Goal: Transaction & Acquisition: Purchase product/service

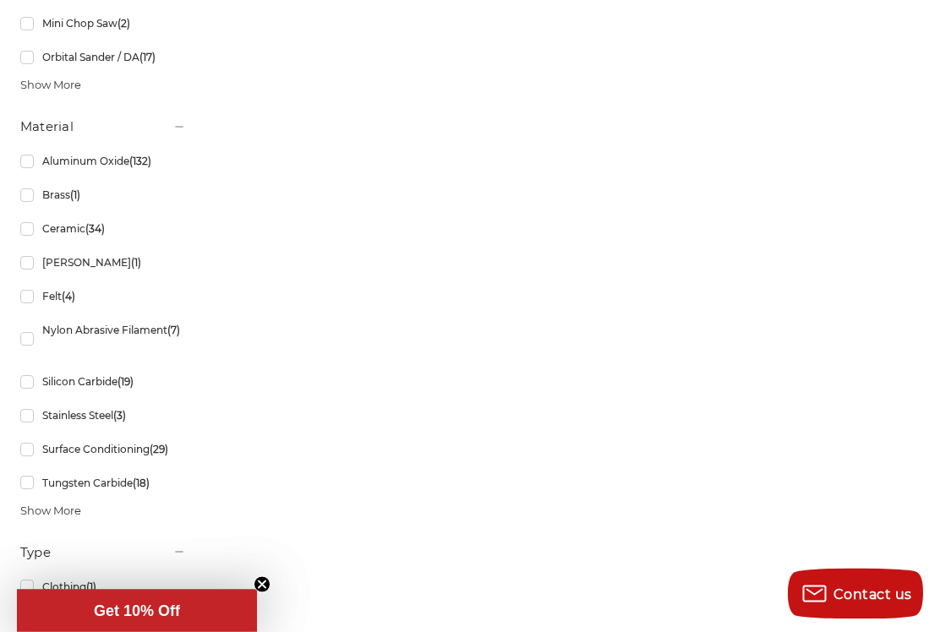
scroll to position [1764, 0]
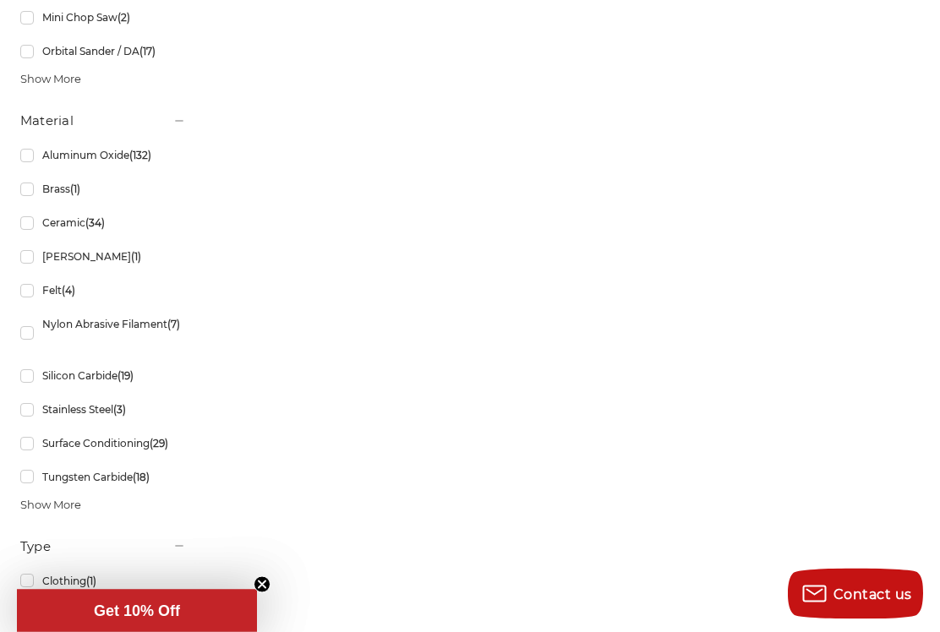
click at [96, 391] on link "Silicon Carbide (19)" at bounding box center [103, 377] width 166 height 30
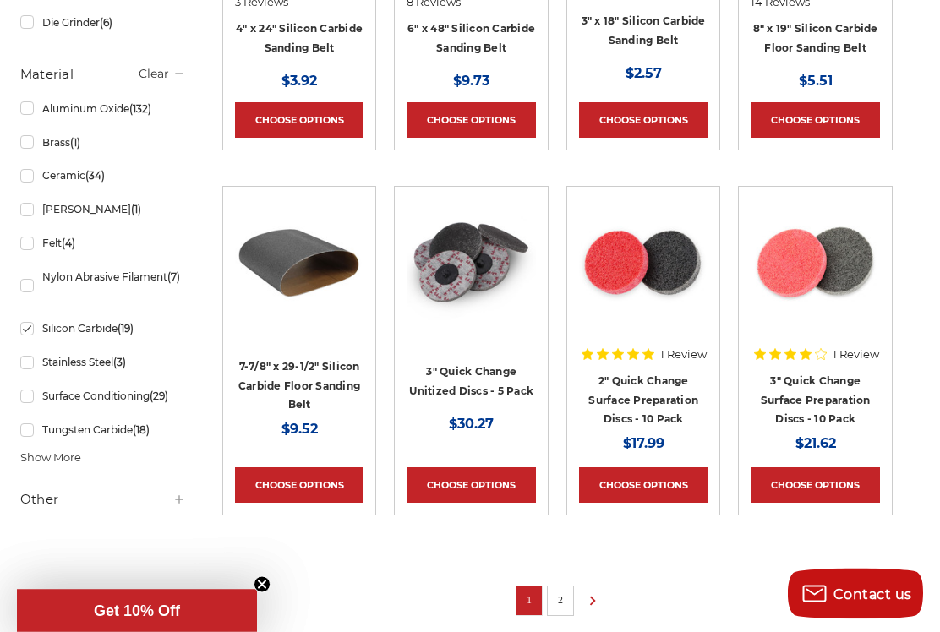
scroll to position [1028, 0]
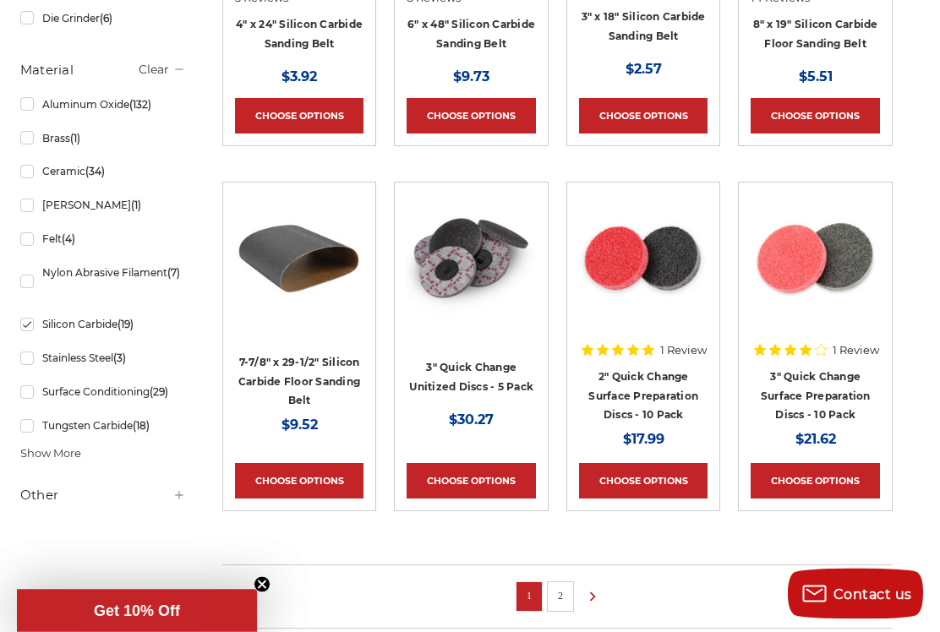
click at [594, 601] on icon at bounding box center [592, 597] width 20 height 19
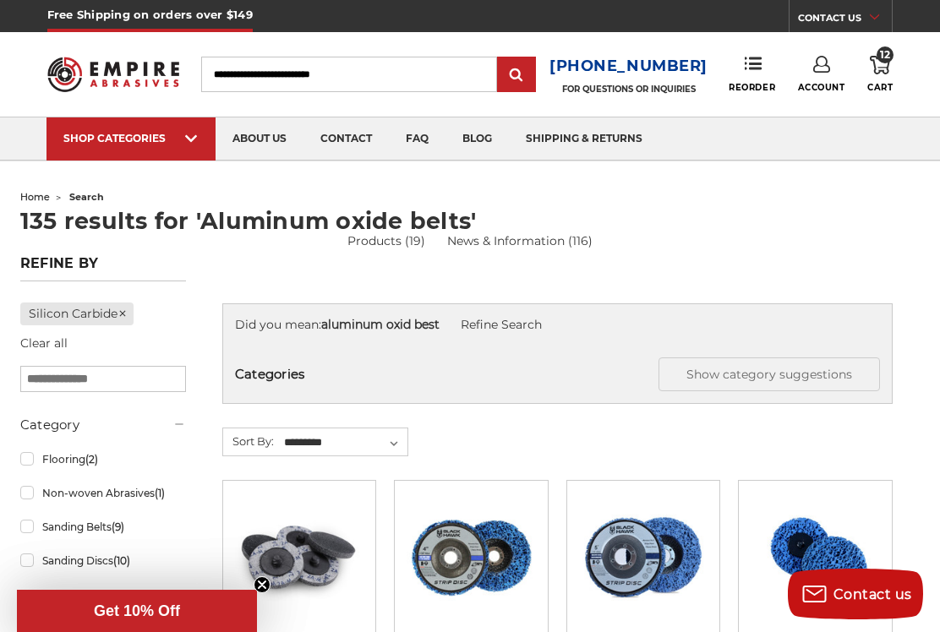
click at [260, 83] on input "Search" at bounding box center [349, 75] width 296 height 36
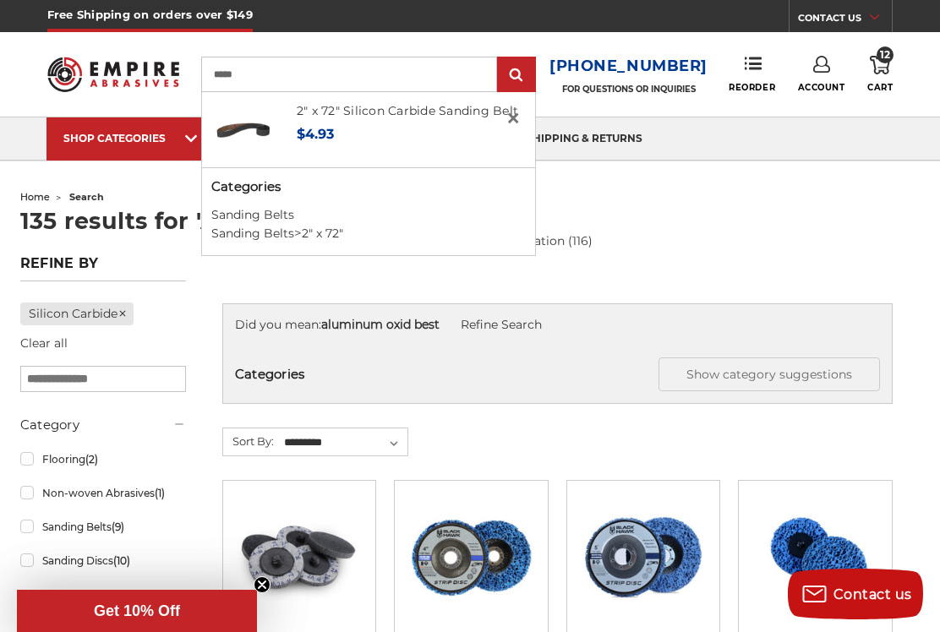
type input "****"
click at [334, 238] on link "2" x 72"" at bounding box center [322, 233] width 41 height 15
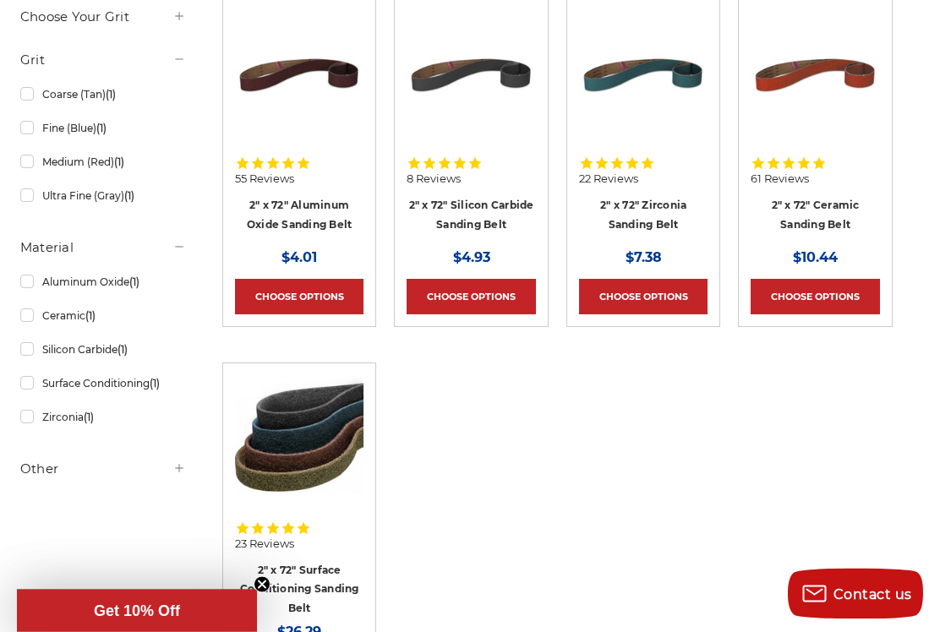
scroll to position [379, 0]
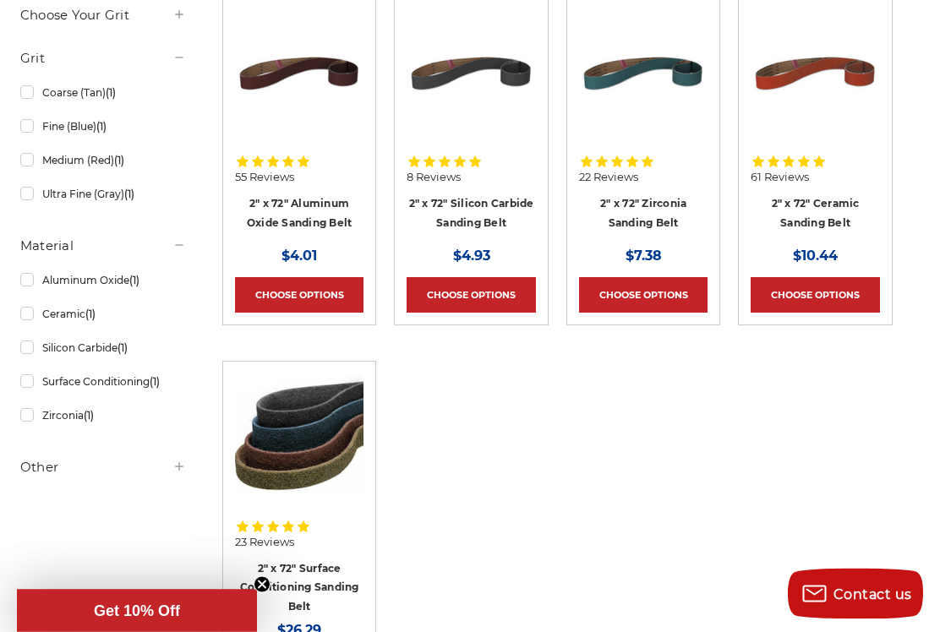
click at [531, 556] on ul "Quick view 55 Reviews 2" x 72" Aluminum Oxide Sanding Belt MSRP: Was: Now: $4.0…" at bounding box center [557, 366] width 688 height 739
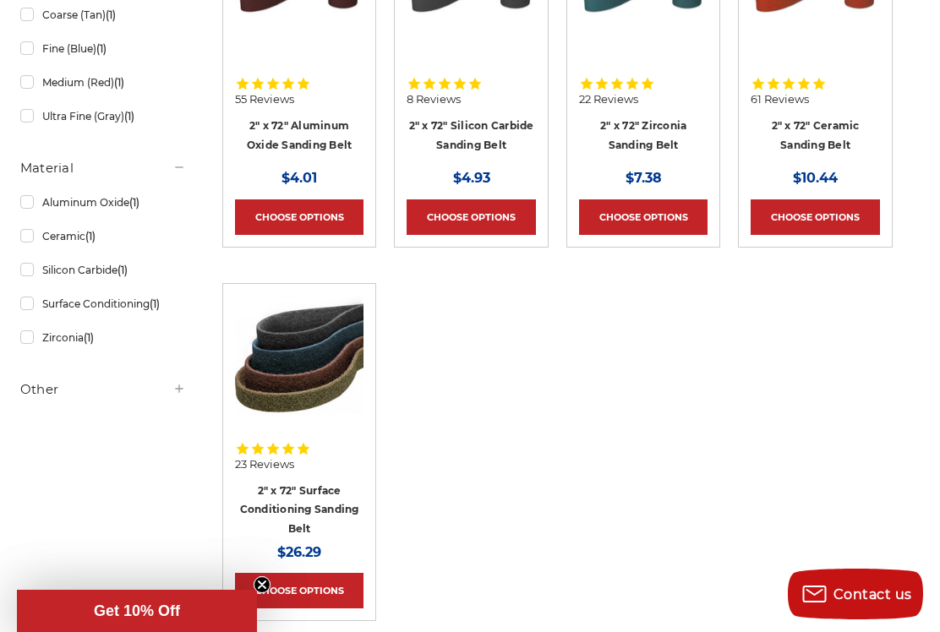
scroll to position [461, 0]
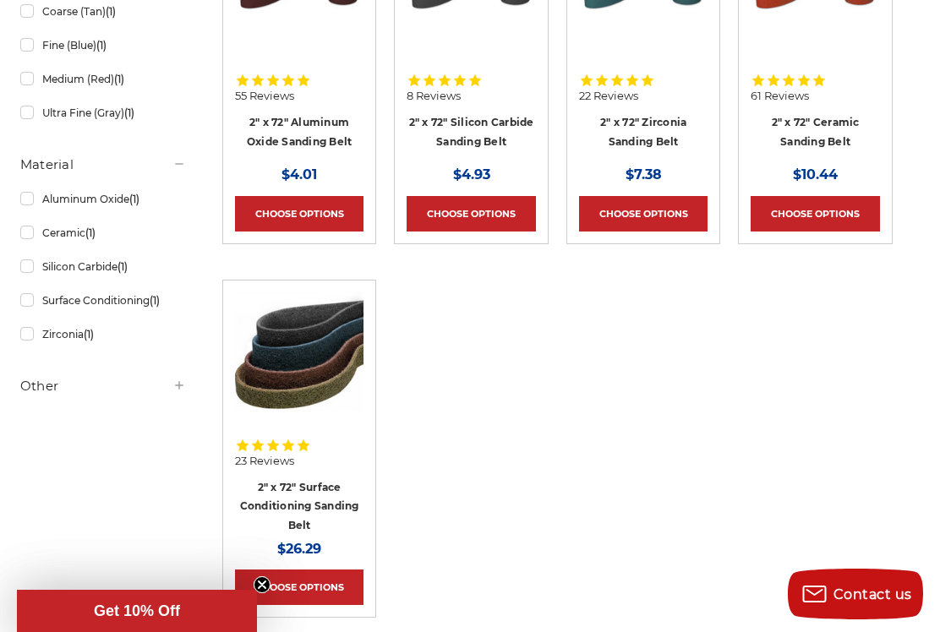
click at [671, 124] on link "2" x 72" Zirconia Sanding Belt" at bounding box center [643, 132] width 86 height 32
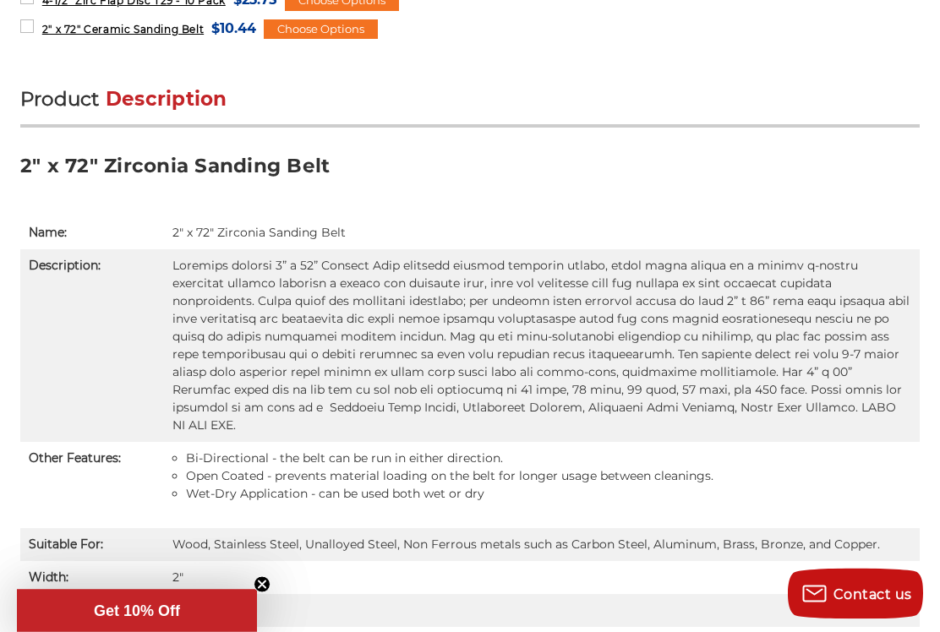
scroll to position [977, 0]
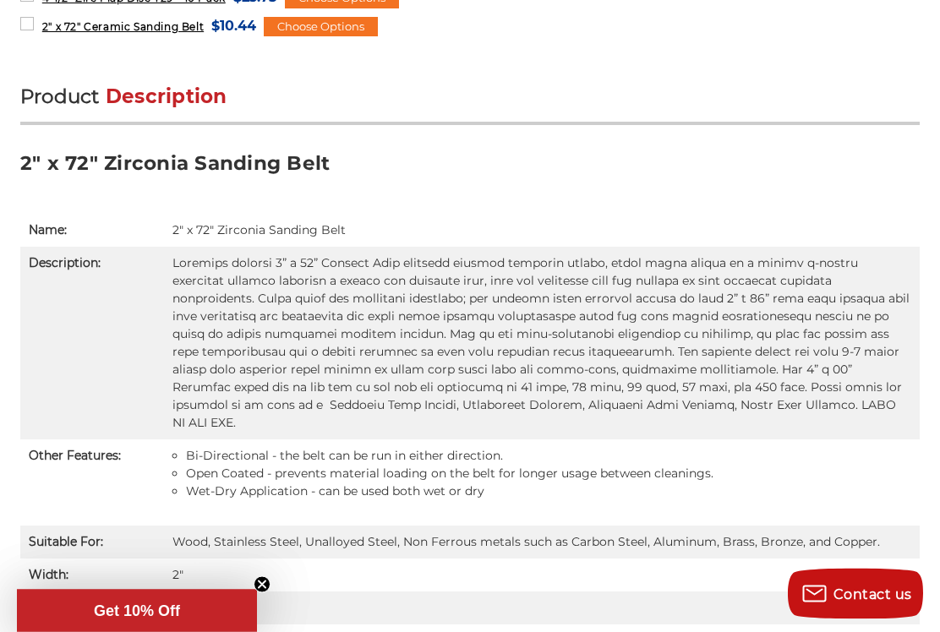
click at [587, 560] on td "2″" at bounding box center [542, 576] width 756 height 33
click at [585, 560] on td "2″" at bounding box center [542, 576] width 756 height 33
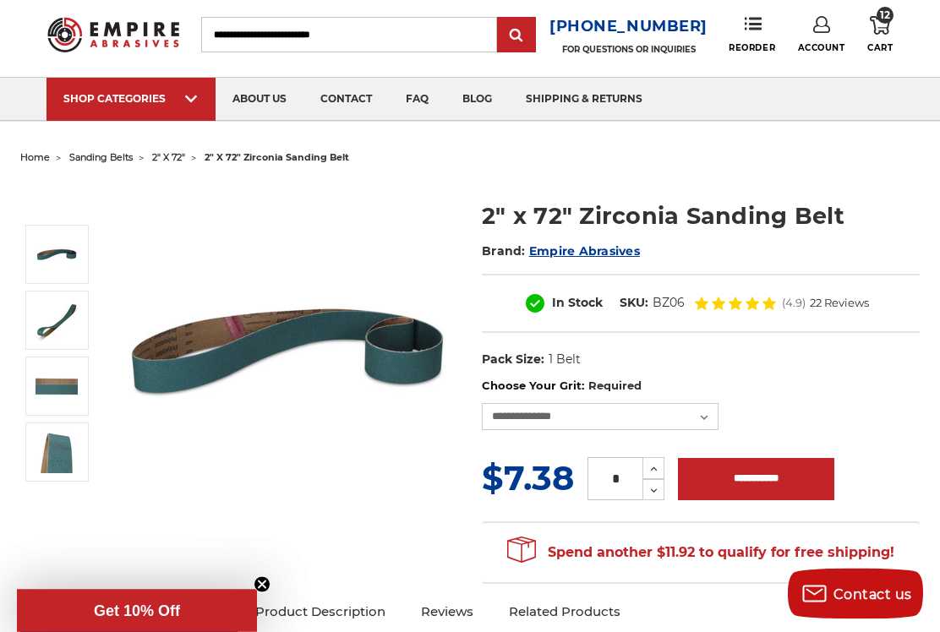
scroll to position [25, 0]
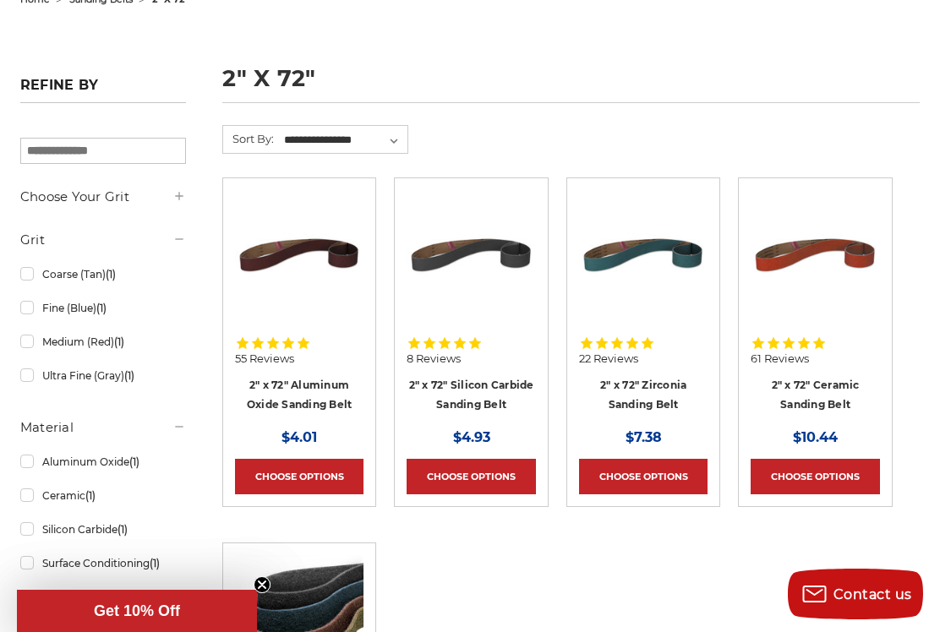
click at [314, 478] on link "Choose Options" at bounding box center [299, 477] width 129 height 36
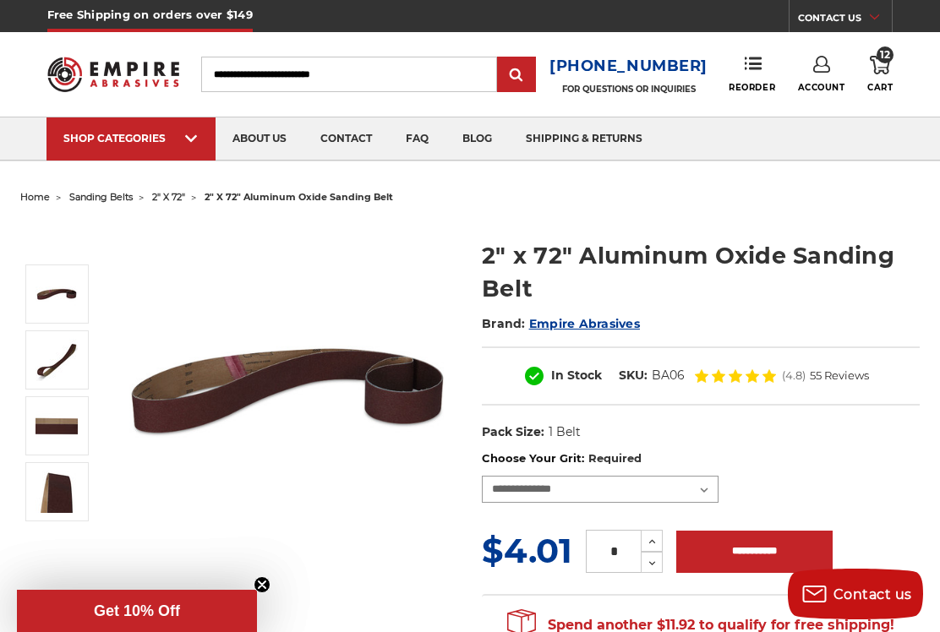
click at [707, 499] on select "**********" at bounding box center [600, 489] width 237 height 27
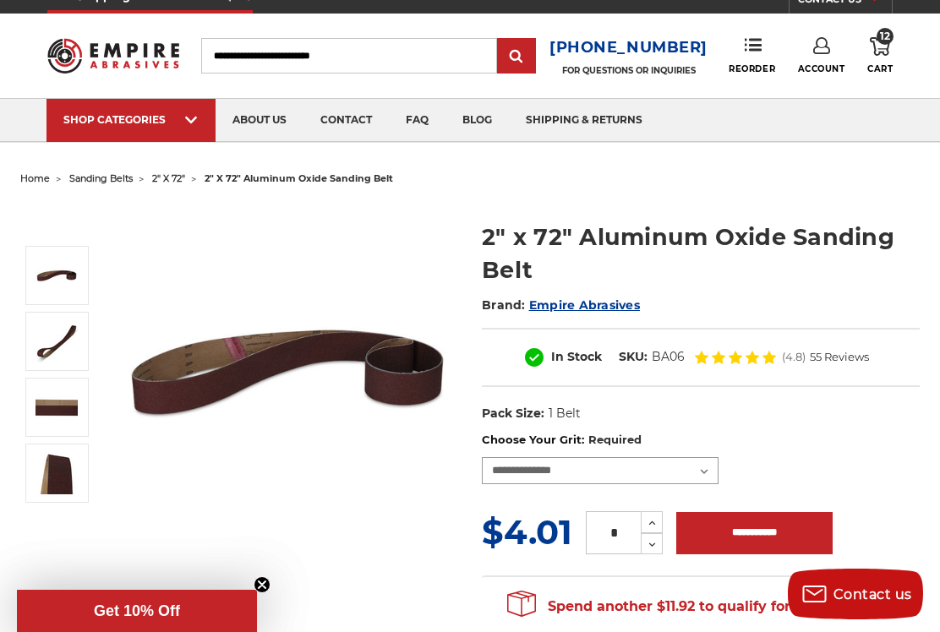
click at [718, 476] on select "**********" at bounding box center [600, 470] width 237 height 27
select select "****"
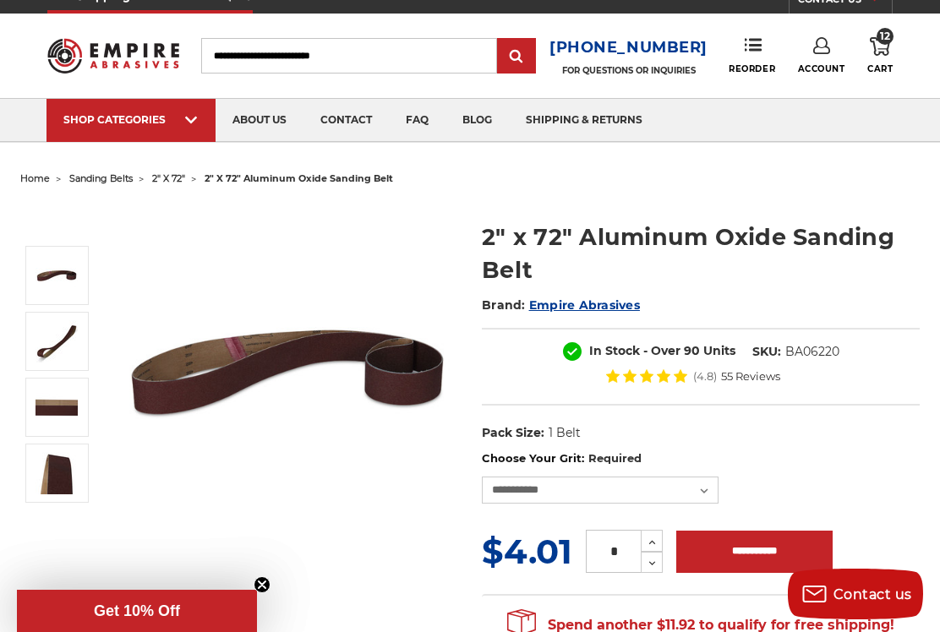
click at [662, 535] on button "Increase Quantity:" at bounding box center [652, 541] width 22 height 22
click at [659, 546] on icon at bounding box center [652, 542] width 13 height 15
click at [658, 545] on icon at bounding box center [652, 542] width 13 height 15
click at [653, 544] on icon at bounding box center [652, 542] width 13 height 15
click at [653, 543] on icon at bounding box center [652, 542] width 13 height 15
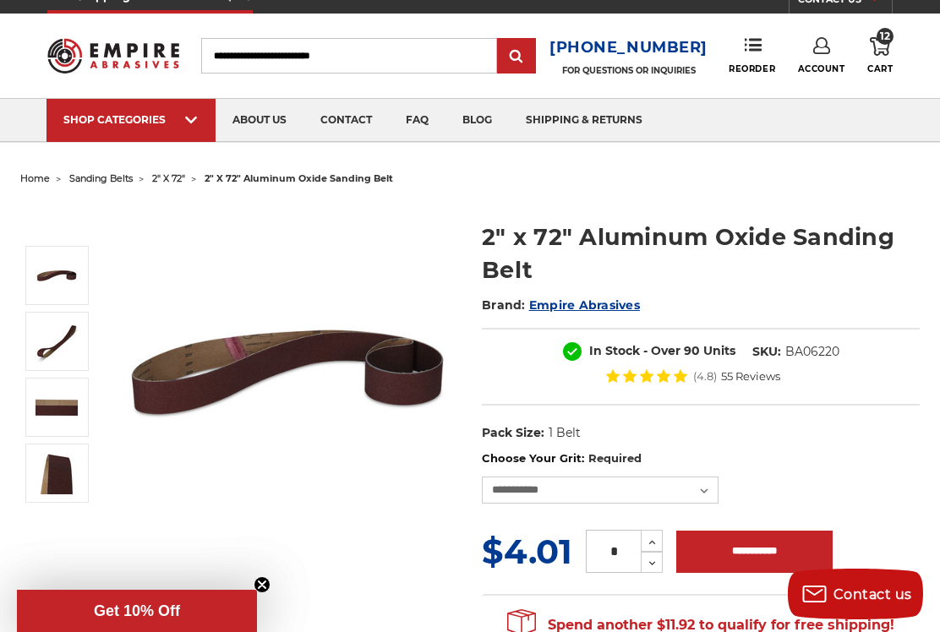
type input "*"
click at [739, 566] on input "**********" at bounding box center [754, 552] width 156 height 42
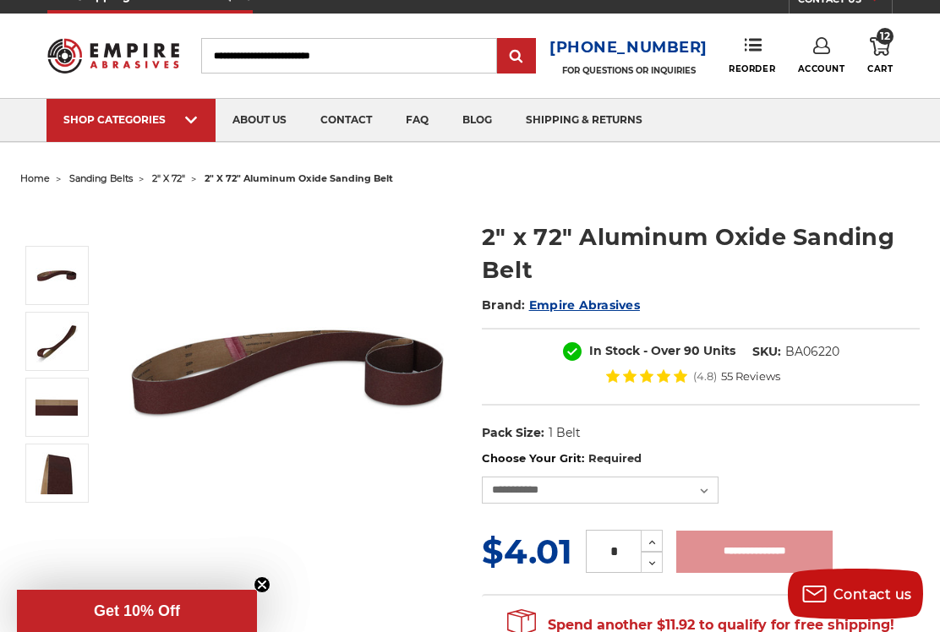
type input "**********"
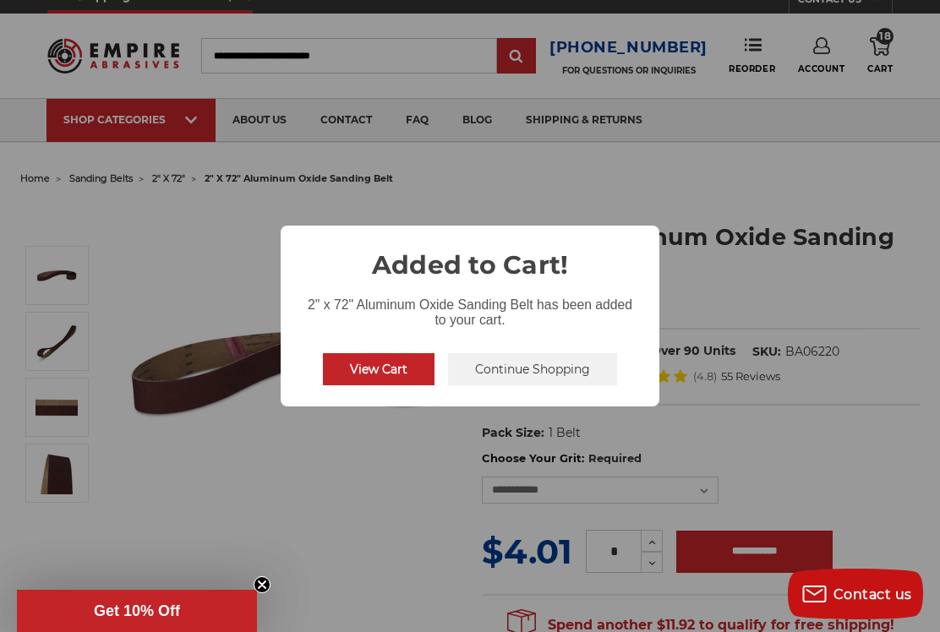
click at [368, 376] on button "View Cart" at bounding box center [379, 369] width 112 height 32
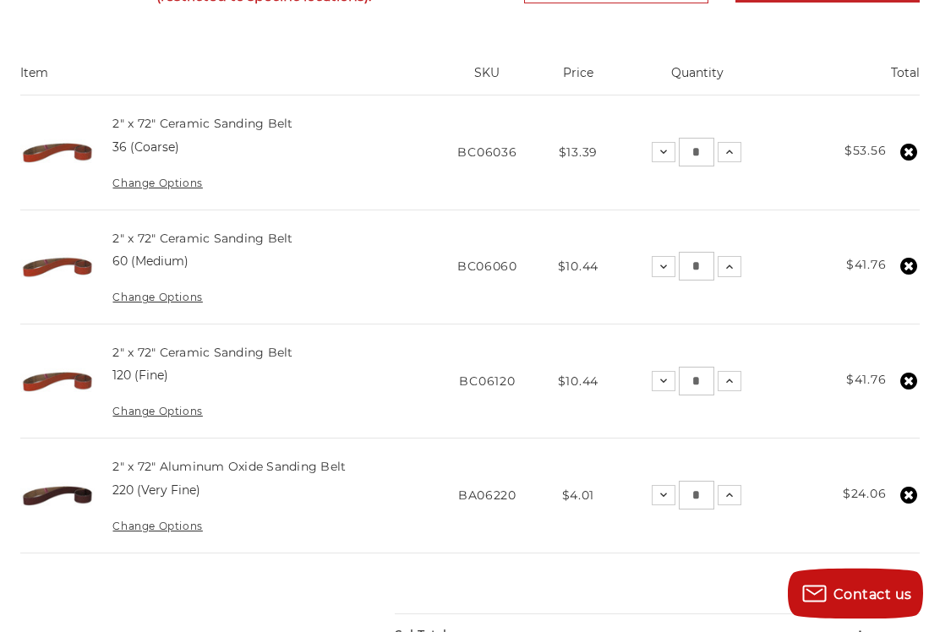
scroll to position [376, 0]
click at [206, 355] on link "2" x 72" Ceramic Sanding Belt" at bounding box center [202, 351] width 180 height 15
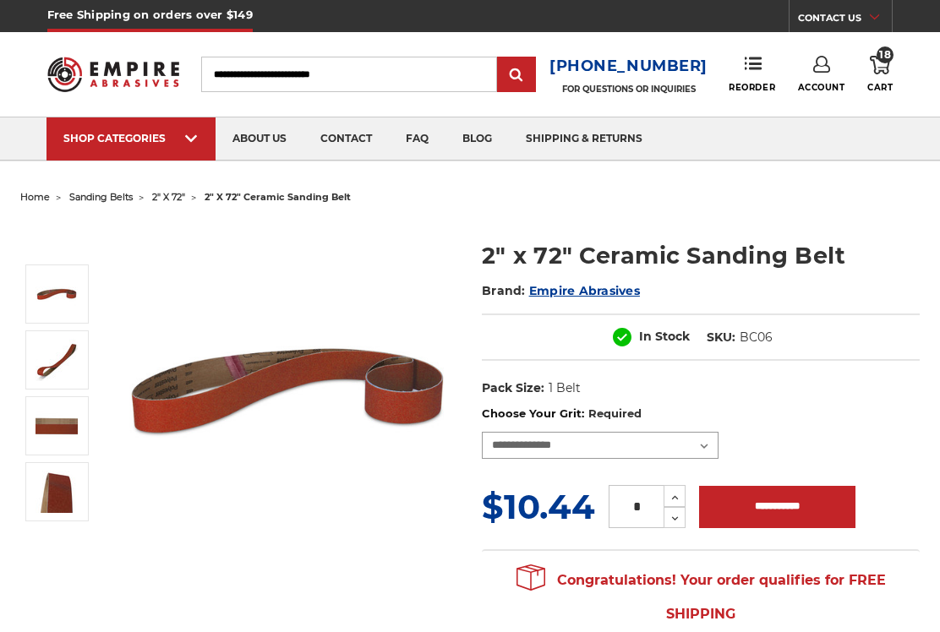
click at [708, 447] on select "**********" at bounding box center [600, 445] width 237 height 27
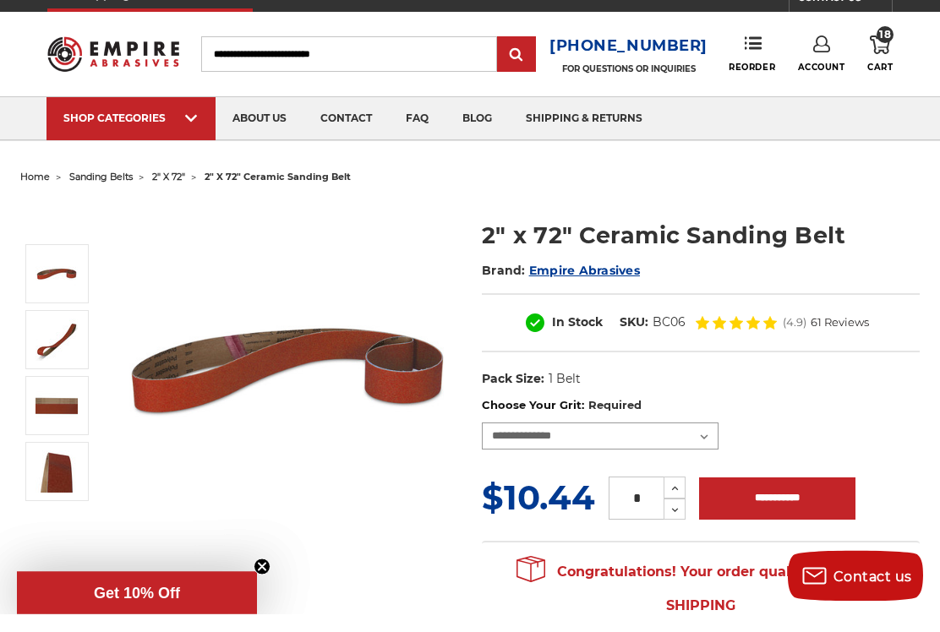
scroll to position [20, 0]
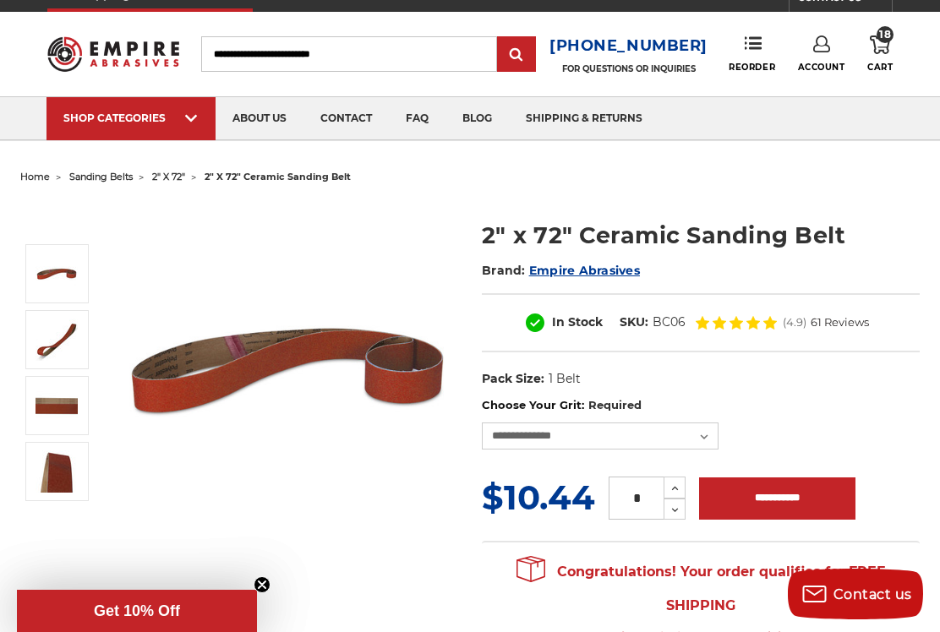
click at [353, 525] on img at bounding box center [288, 370] width 338 height 338
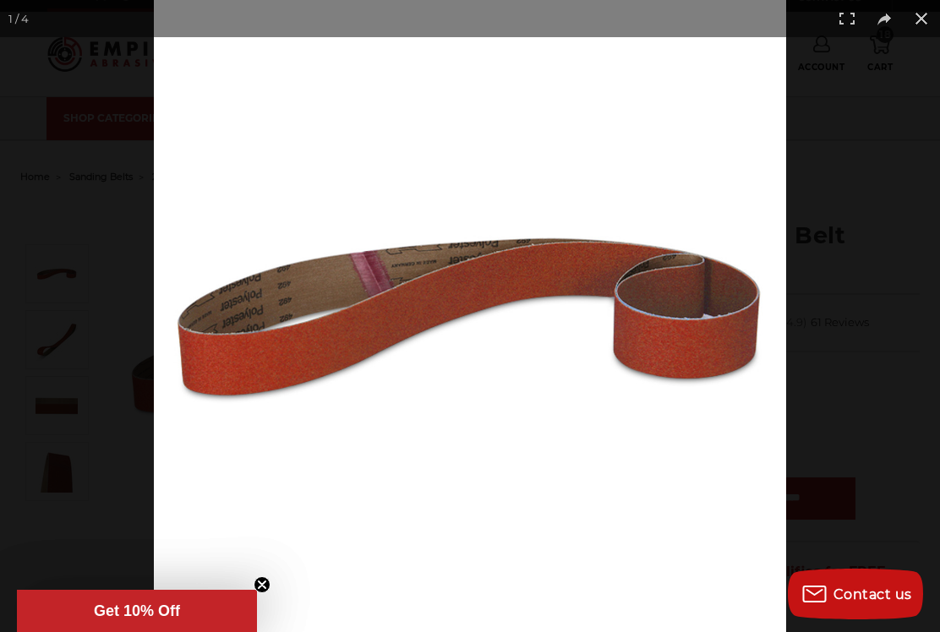
click at [917, 27] on button at bounding box center [921, 18] width 37 height 37
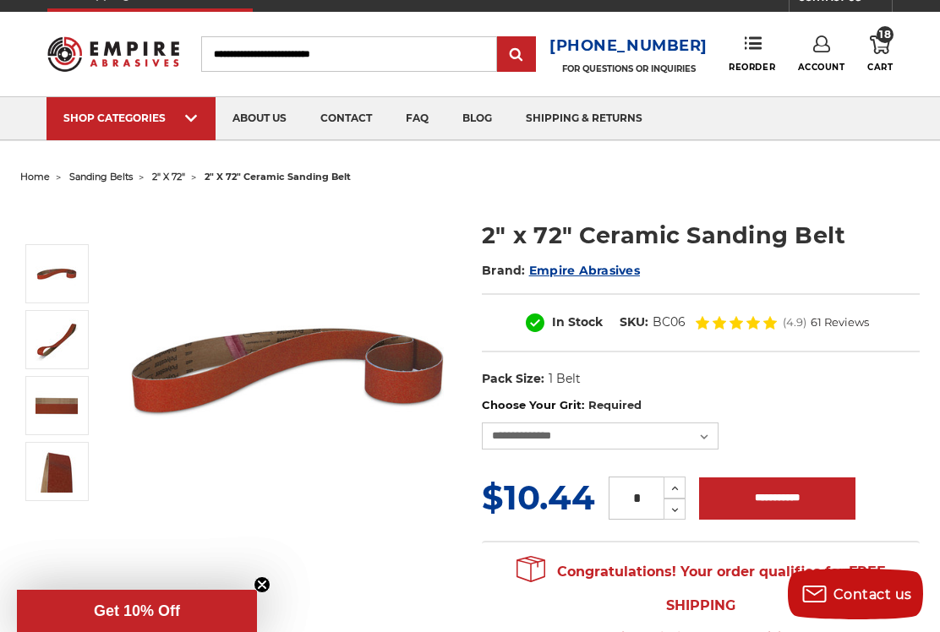
click at [185, 180] on span "2" x 72"" at bounding box center [168, 177] width 33 height 12
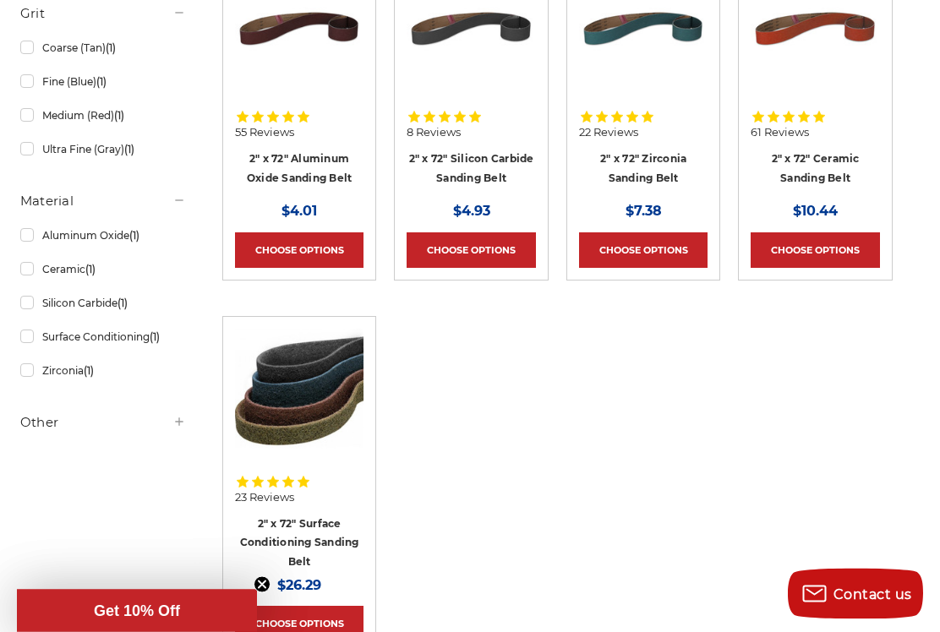
scroll to position [601, 0]
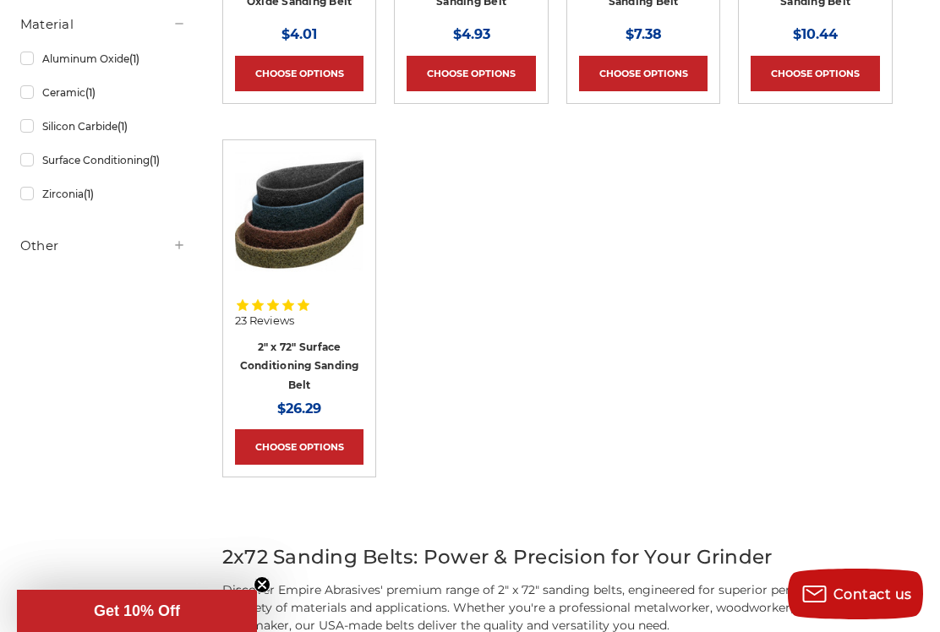
click at [315, 445] on link "Choose Options" at bounding box center [299, 447] width 129 height 36
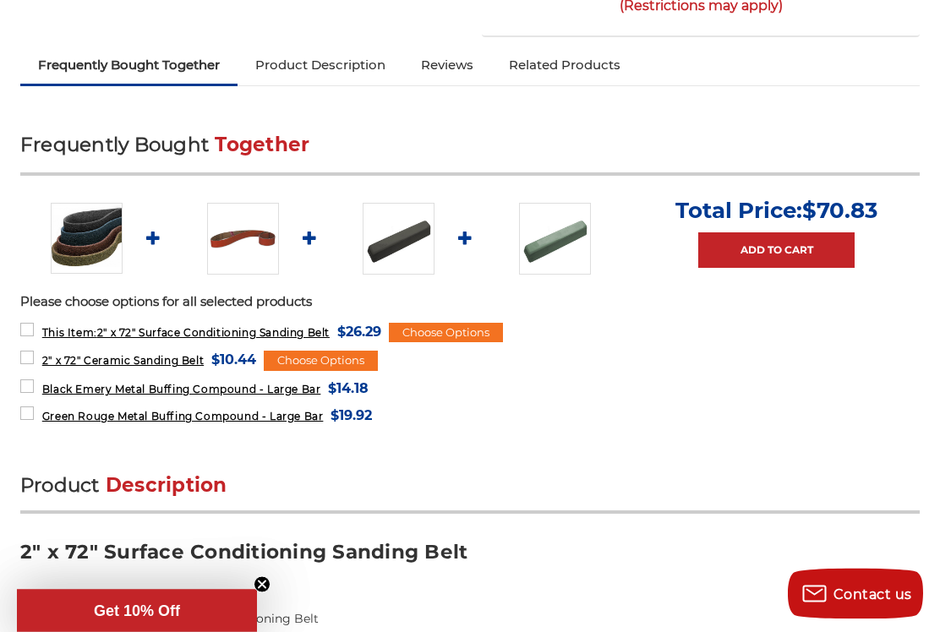
scroll to position [706, 0]
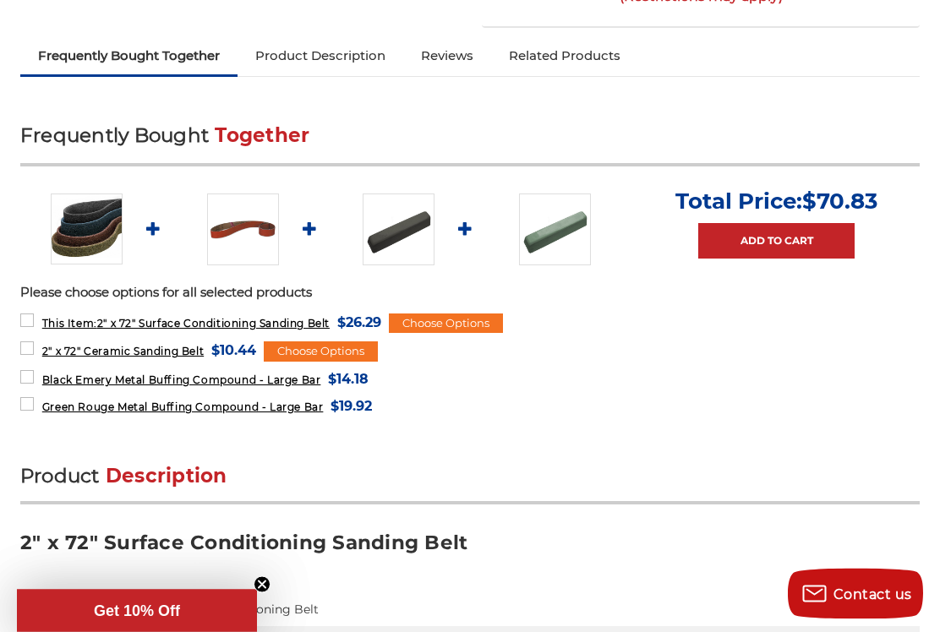
click at [503, 328] on div "Choose Options" at bounding box center [446, 324] width 114 height 20
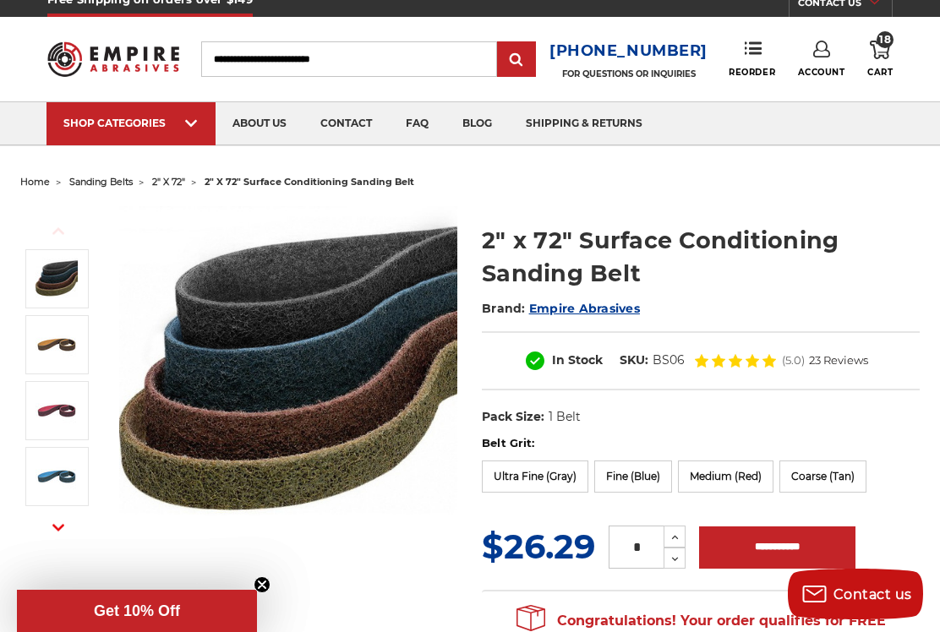
scroll to position [0, 0]
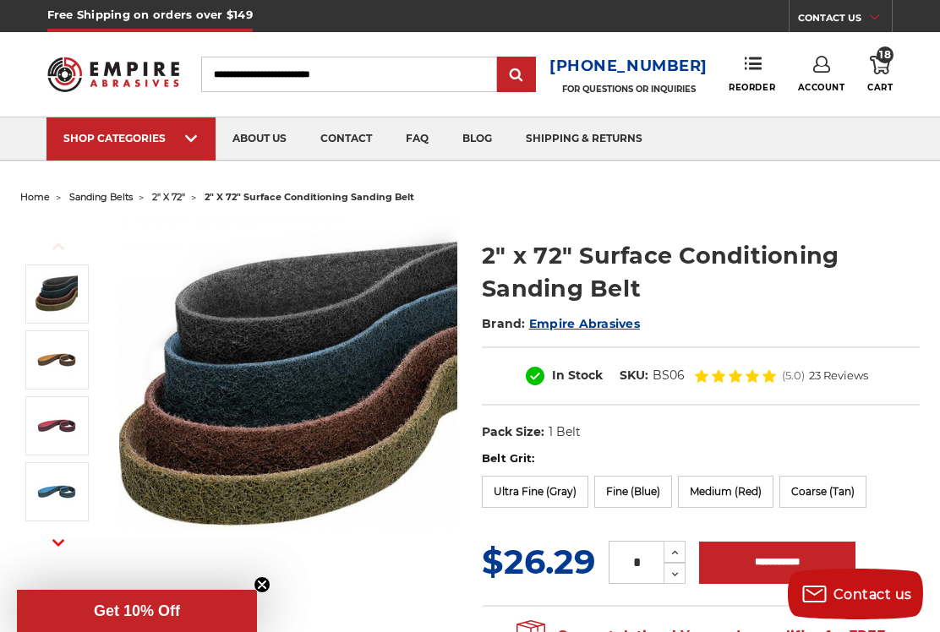
click at [185, 201] on span "2" x 72"" at bounding box center [168, 197] width 33 height 12
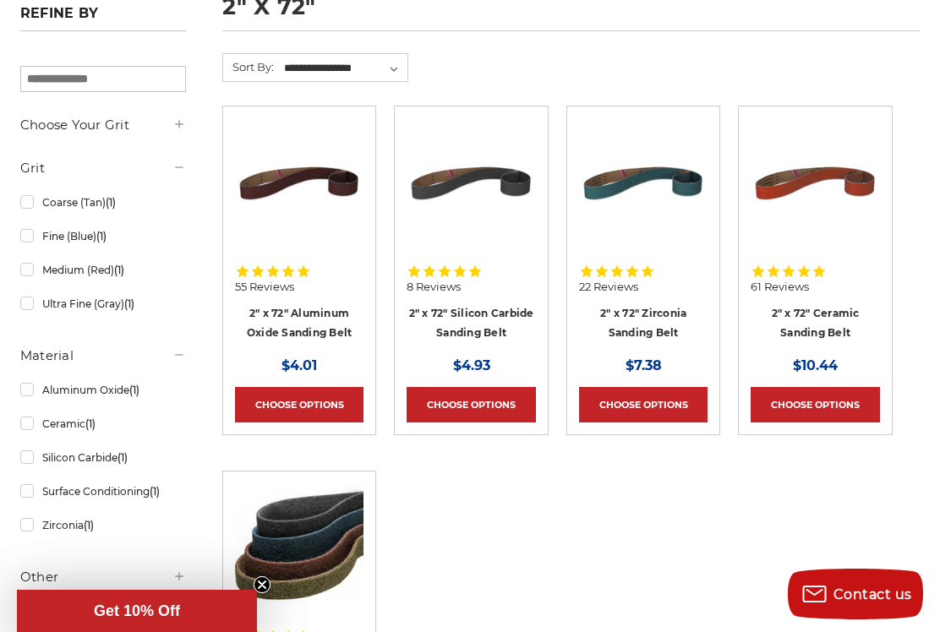
scroll to position [266, 0]
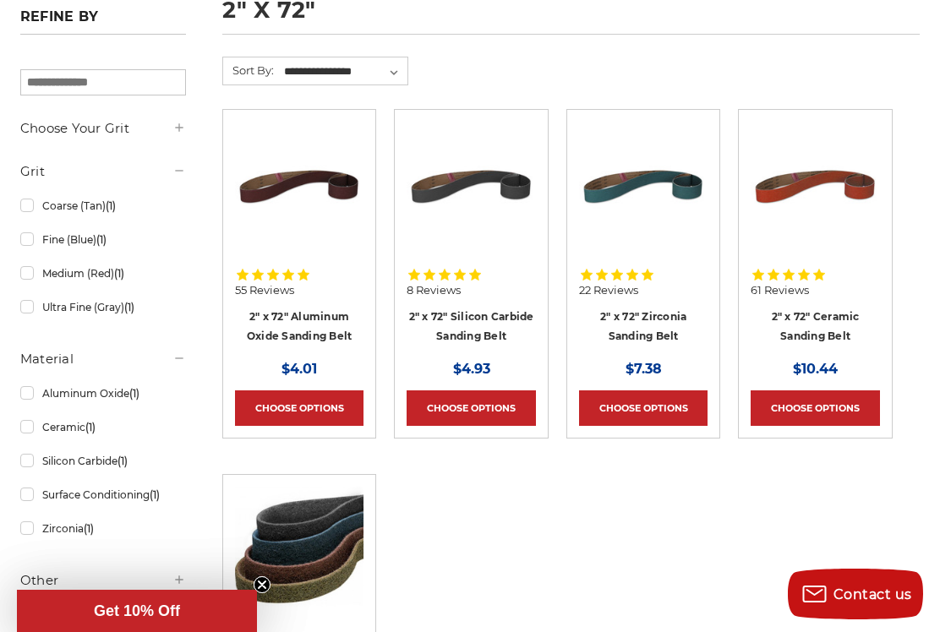
click at [305, 407] on link "Choose Options" at bounding box center [299, 409] width 129 height 36
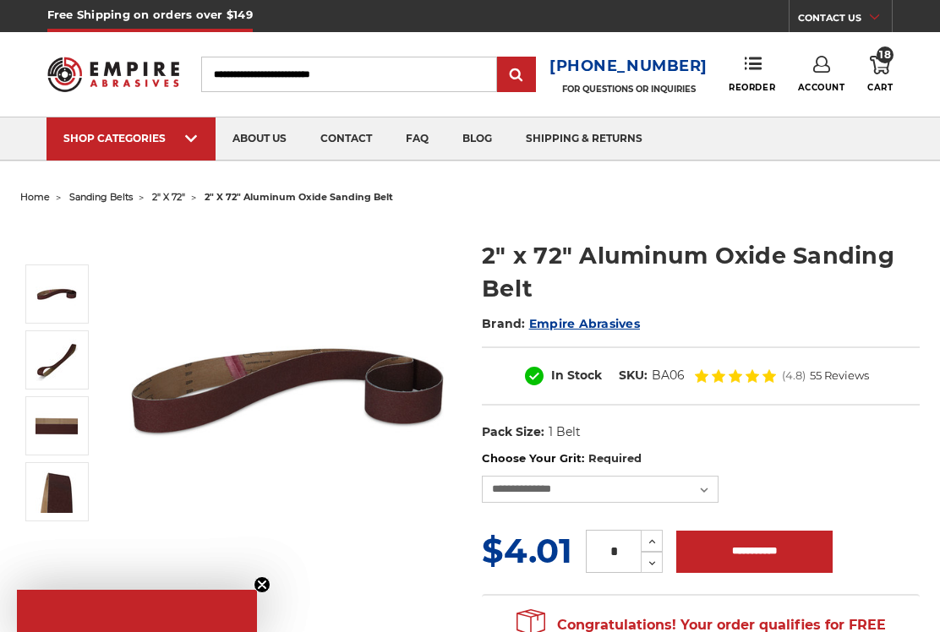
scroll to position [238, 0]
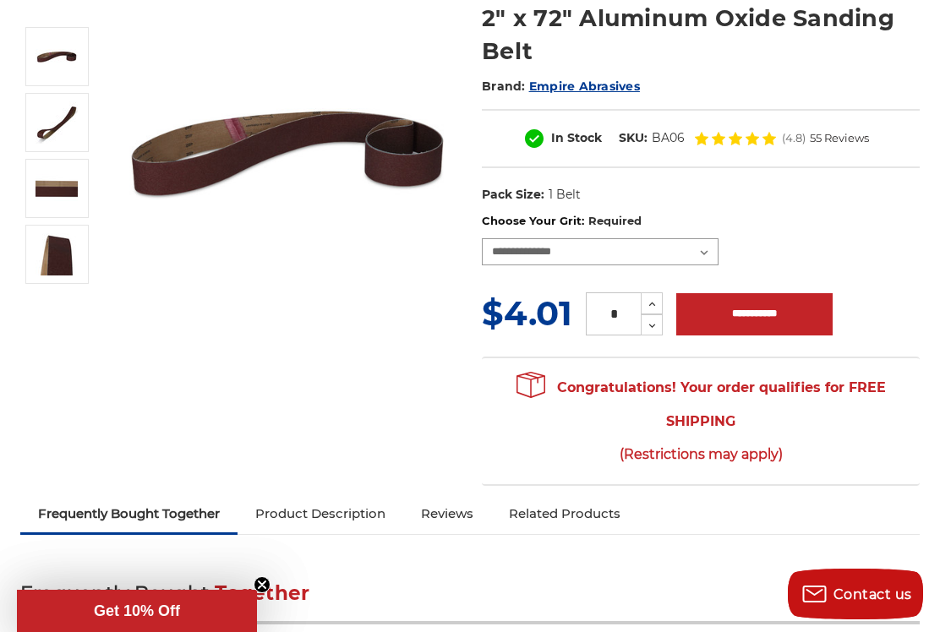
click at [709, 255] on select "**********" at bounding box center [600, 251] width 237 height 27
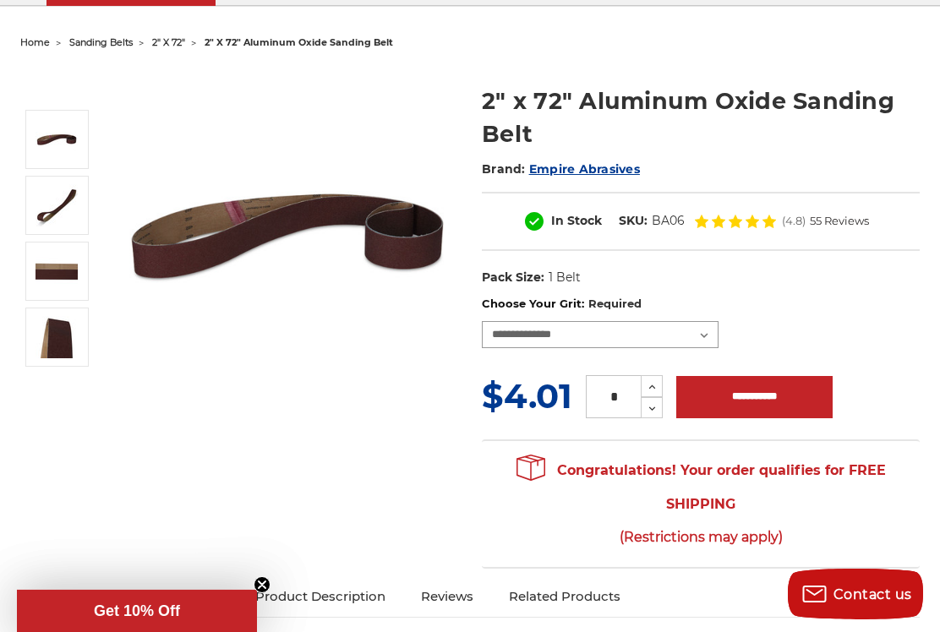
scroll to position [159, 0]
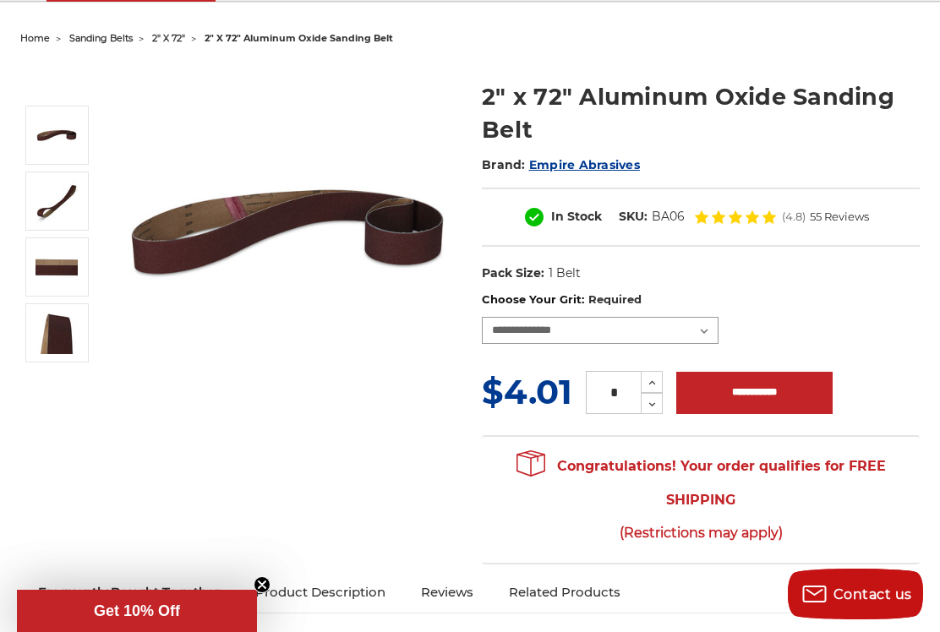
click at [714, 342] on select "**********" at bounding box center [600, 330] width 237 height 27
select select "****"
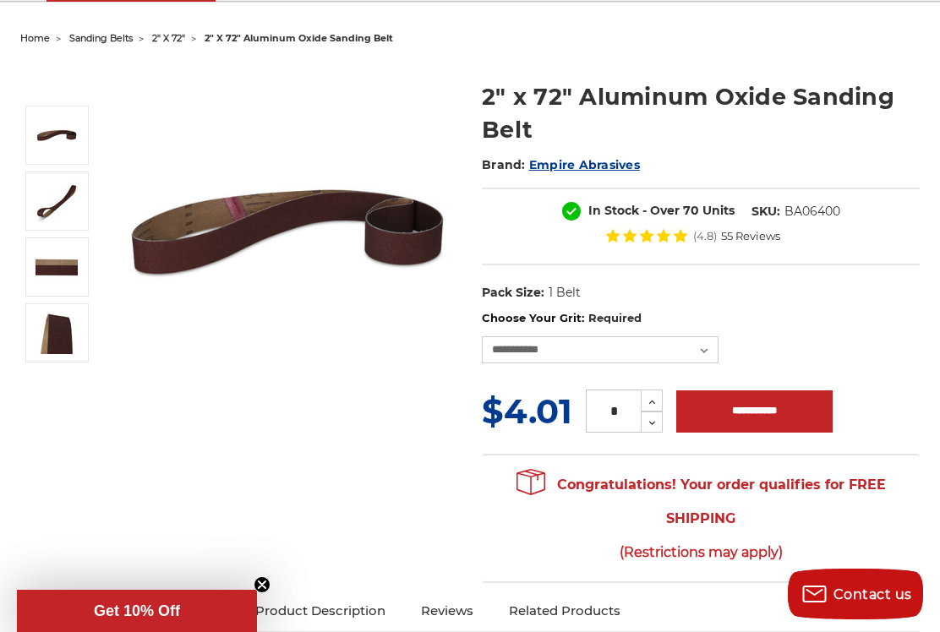
click at [659, 401] on button "Increase Quantity:" at bounding box center [652, 401] width 22 height 22
click at [659, 400] on button "Increase Quantity:" at bounding box center [652, 401] width 22 height 22
click at [660, 406] on button "Increase Quantity:" at bounding box center [652, 401] width 22 height 22
type input "*"
click at [768, 430] on input "**********" at bounding box center [754, 412] width 156 height 42
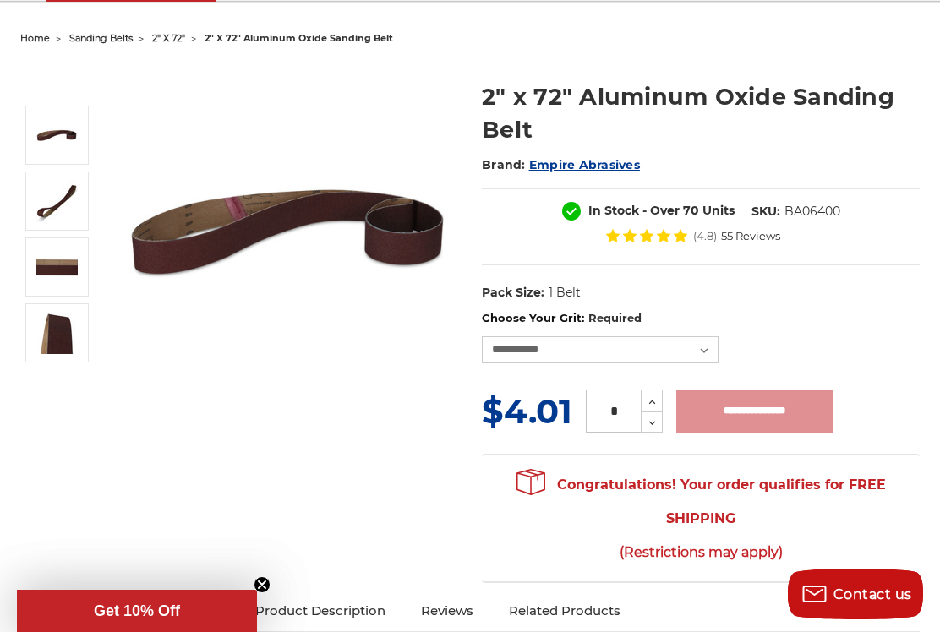
type input "**********"
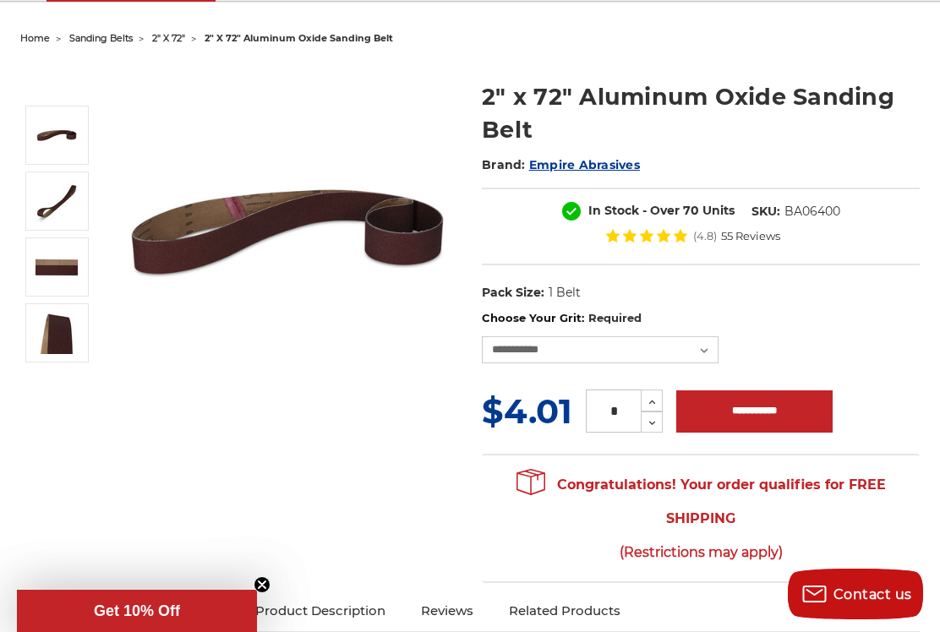
click at [856, 325] on div "× Added to Cart! 2" x 72" Aluminum Oxide Sanding Belt has been added to your ca…" at bounding box center [470, 316] width 940 height 632
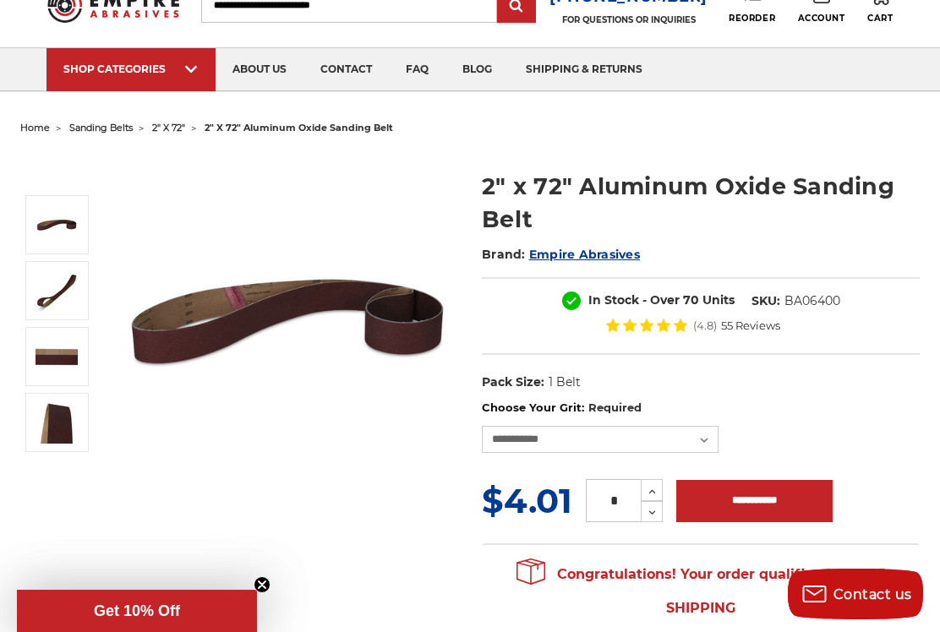
scroll to position [0, 0]
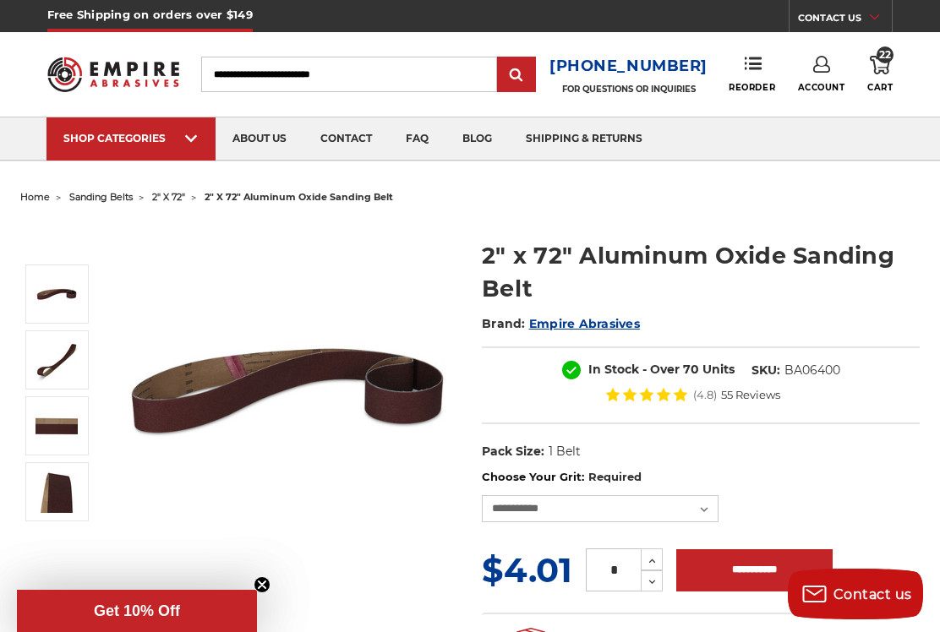
click at [889, 70] on use at bounding box center [880, 65] width 20 height 19
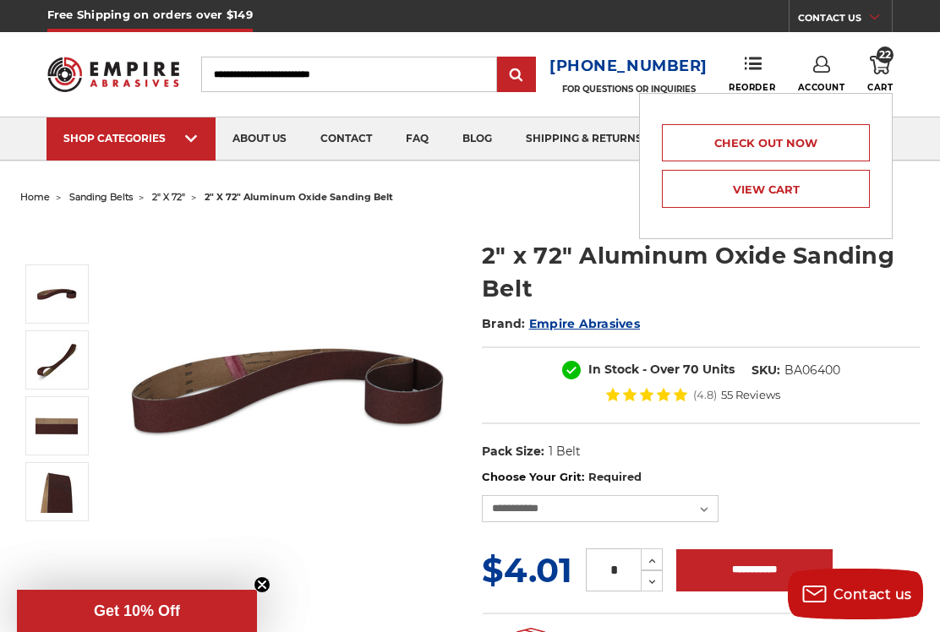
click at [796, 197] on link "View Cart" at bounding box center [766, 189] width 208 height 38
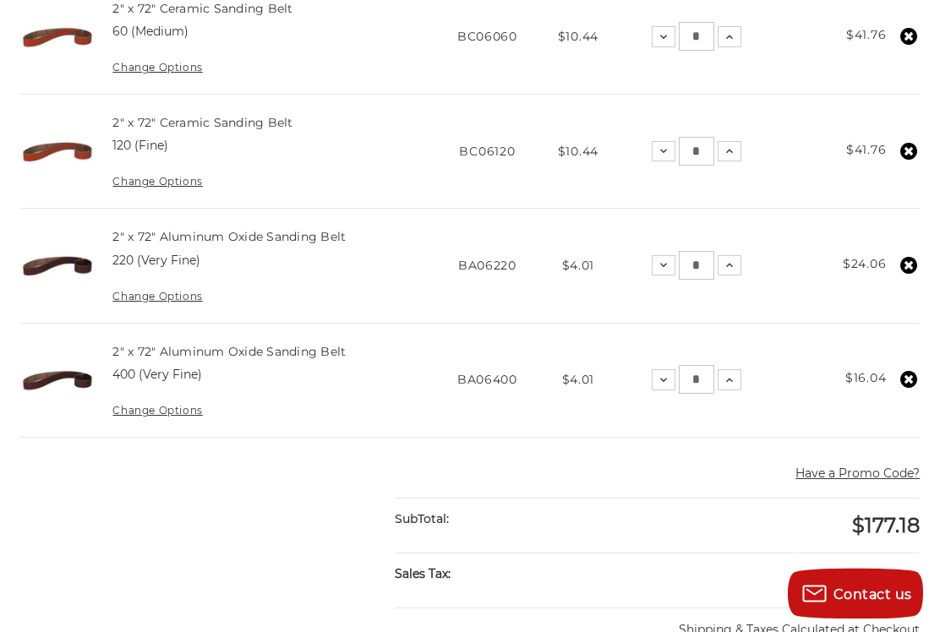
scroll to position [621, 0]
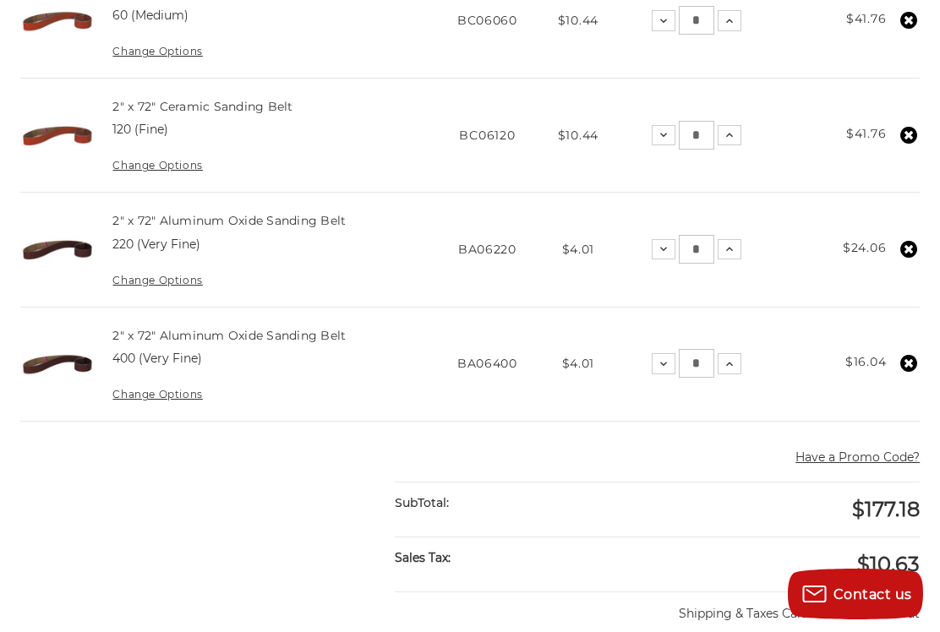
click at [737, 369] on button "Increase Quantity:" at bounding box center [730, 363] width 24 height 20
click at [730, 371] on button "Increase Quantity:" at bounding box center [730, 363] width 24 height 20
click at [642, 457] on div "Have a Promo Code? Cancel" at bounding box center [657, 461] width 525 height 42
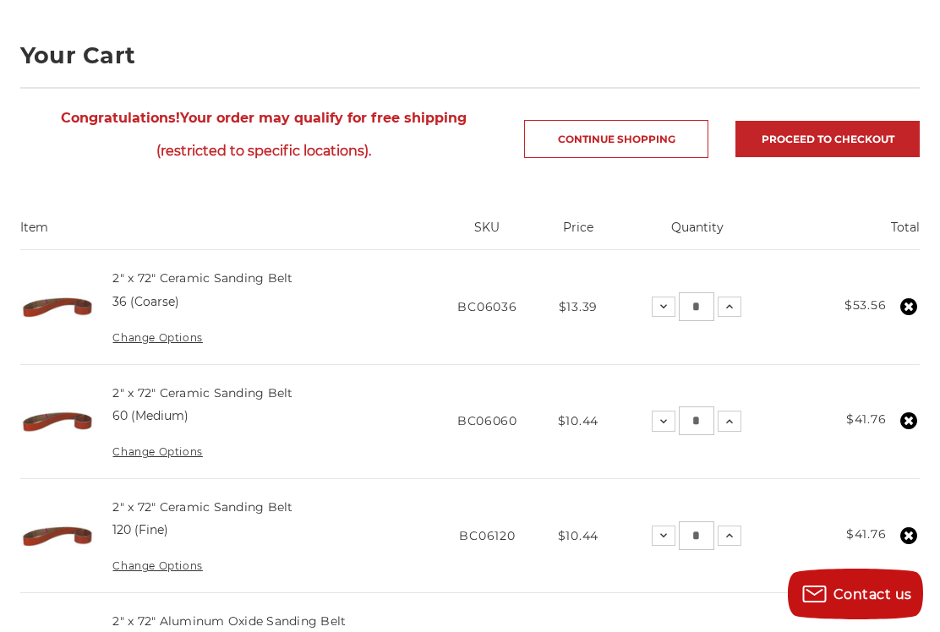
scroll to position [219, 0]
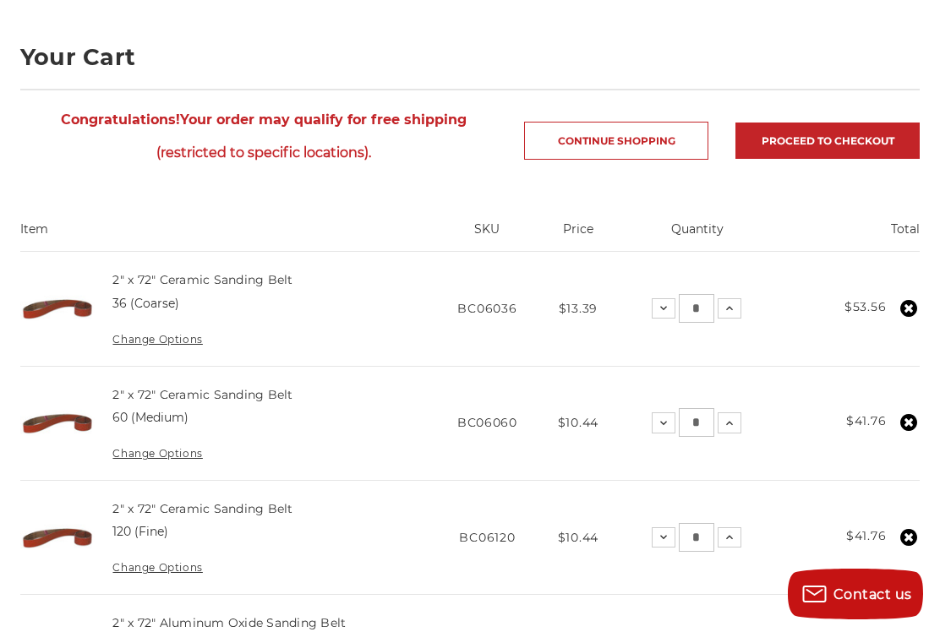
click at [734, 311] on icon at bounding box center [730, 309] width 14 height 14
click at [731, 314] on icon at bounding box center [730, 309] width 14 height 14
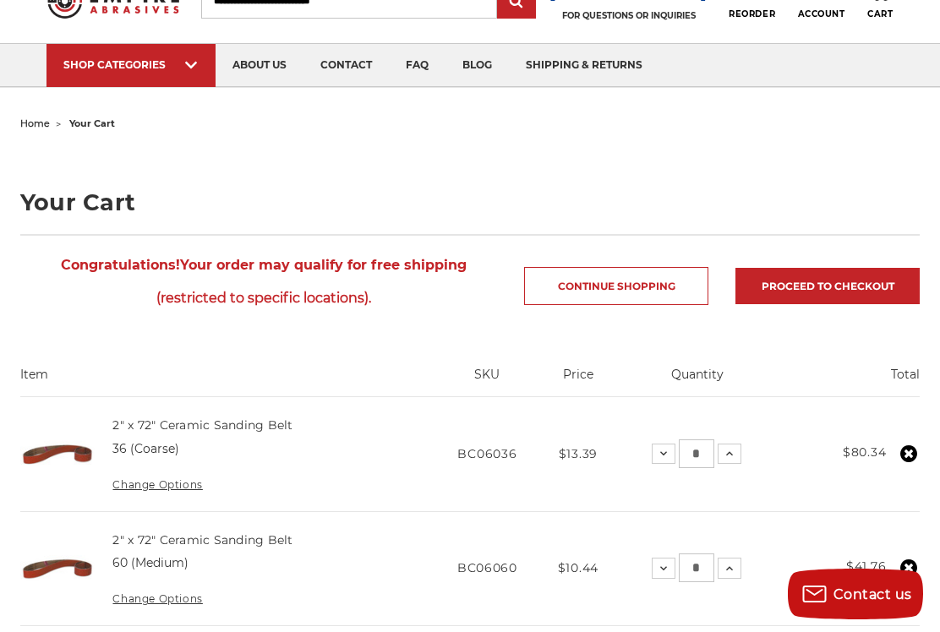
scroll to position [0, 0]
